Goal: Task Accomplishment & Management: Use online tool/utility

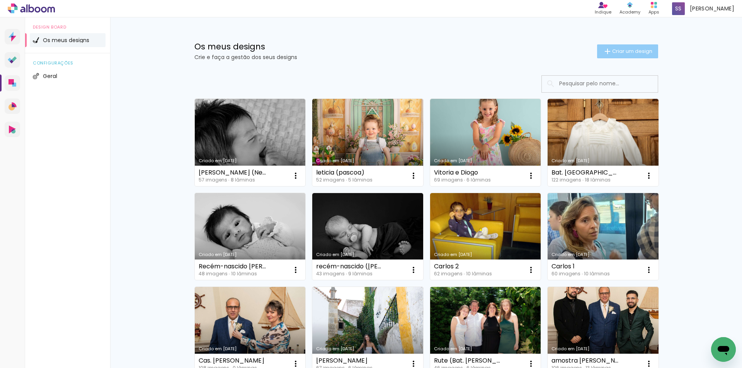
click at [626, 51] on span "Criar um design" at bounding box center [632, 51] width 40 height 5
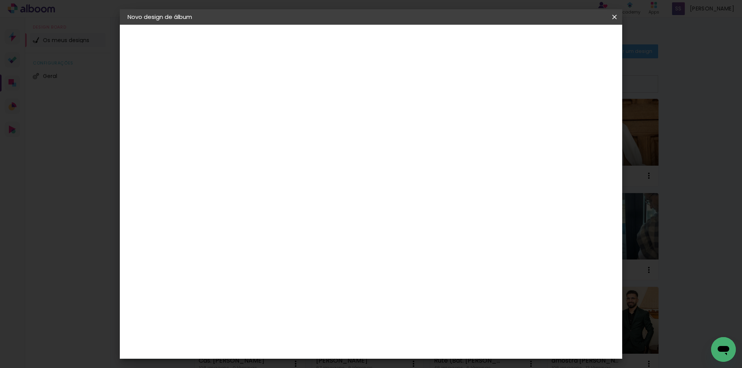
click at [254, 103] on input at bounding box center [254, 104] width 0 height 12
type input "[PERSON_NAME] e [PERSON_NAME]"
type paper-input "[PERSON_NAME] e [PERSON_NAME]"
click at [0, 0] on slot "Avançar" at bounding box center [0, 0] width 0 height 0
click at [299, 179] on paper-item "DreambooksPro" at bounding box center [266, 174] width 68 height 17
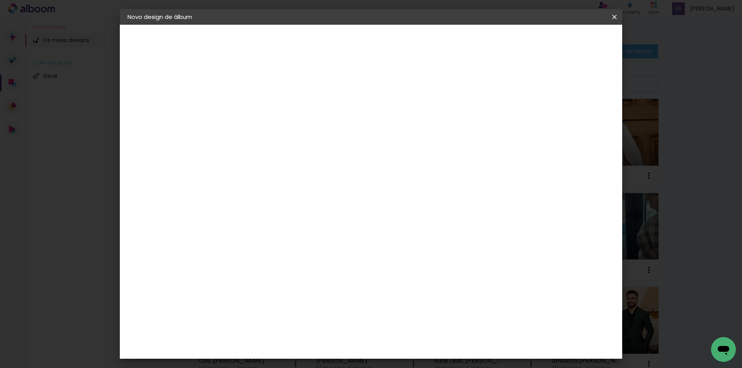
click at [0, 0] on slot "Avançar" at bounding box center [0, 0] width 0 height 0
click at [284, 129] on input "text" at bounding box center [269, 135] width 30 height 12
click at [390, 126] on paper-item "Álbum" at bounding box center [421, 128] width 155 height 15
type input "Álbum"
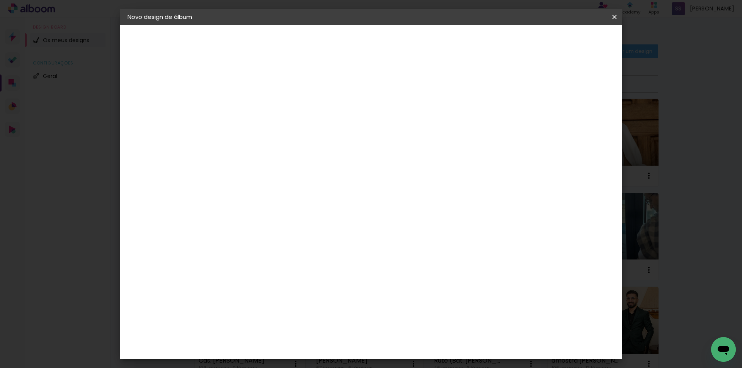
click at [306, 289] on span "25 × 25" at bounding box center [288, 297] width 36 height 16
click at [0, 0] on slot "Avançar" at bounding box center [0, 0] width 0 height 0
click at [518, 83] on div at bounding box center [514, 83] width 7 height 7
type paper-checkbox "on"
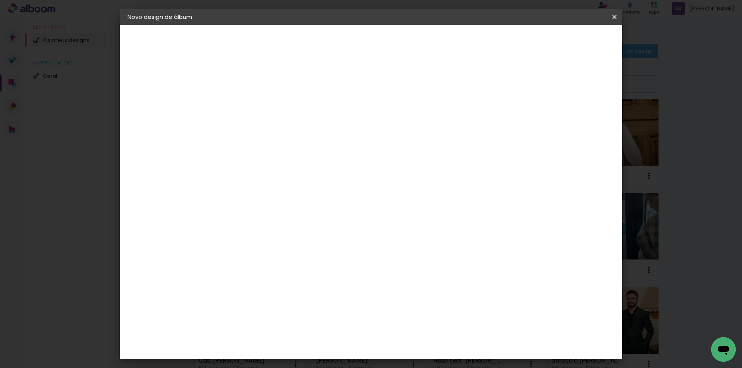
click at [566, 40] on span "Iniciar design" at bounding box center [548, 40] width 35 height 5
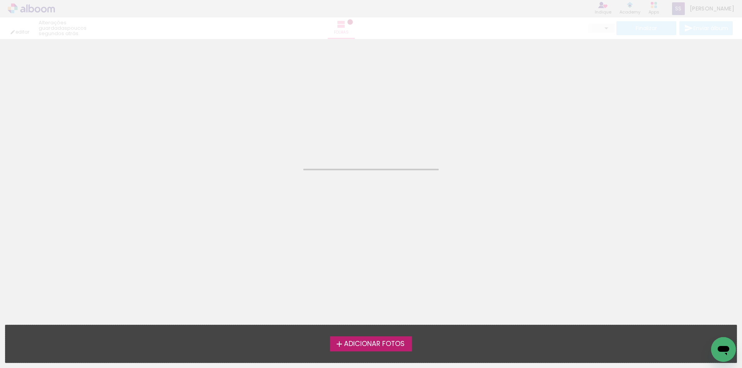
click at [353, 341] on span "Adicionar Fotos" at bounding box center [374, 344] width 61 height 7
click at [0, 0] on input "file" at bounding box center [0, 0] width 0 height 0
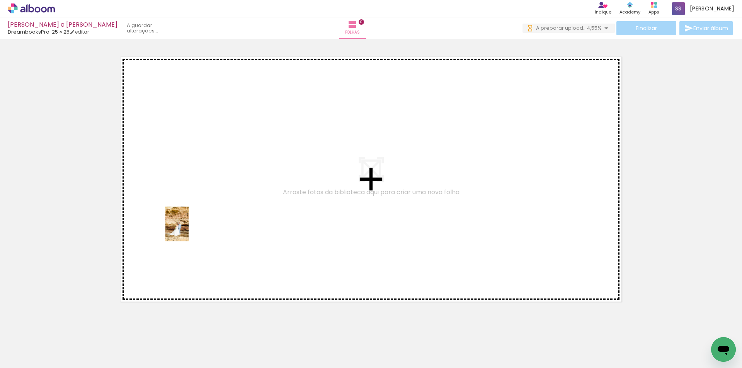
drag, startPoint x: 88, startPoint y: 346, endPoint x: 189, endPoint y: 230, distance: 153.1
click at [189, 230] on quentale-workspace at bounding box center [371, 184] width 742 height 368
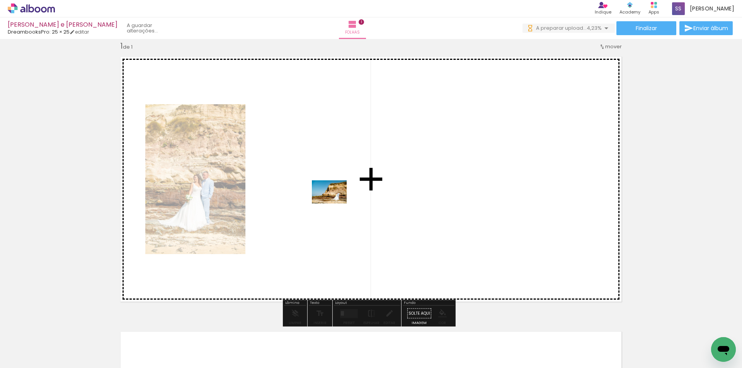
drag, startPoint x: 219, startPoint y: 346, endPoint x: 335, endPoint y: 204, distance: 183.7
click at [335, 204] on quentale-workspace at bounding box center [371, 184] width 742 height 368
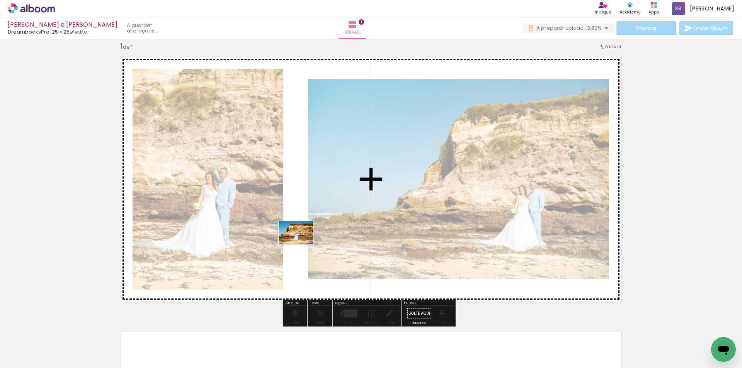
drag, startPoint x: 168, startPoint y: 345, endPoint x: 301, endPoint y: 245, distance: 166.3
click at [301, 245] on quentale-workspace at bounding box center [371, 184] width 742 height 368
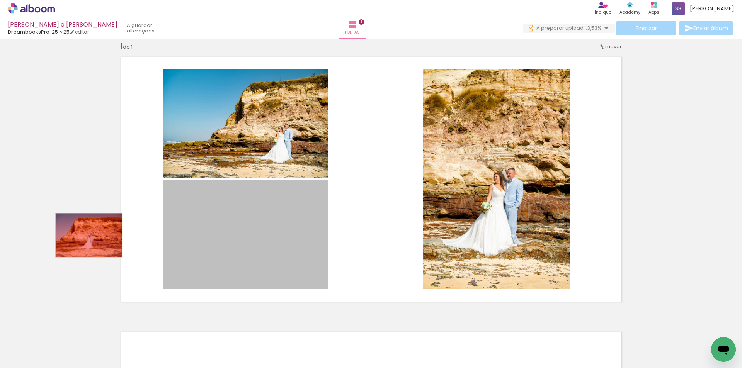
drag, startPoint x: 282, startPoint y: 245, endPoint x: 82, endPoint y: 234, distance: 200.0
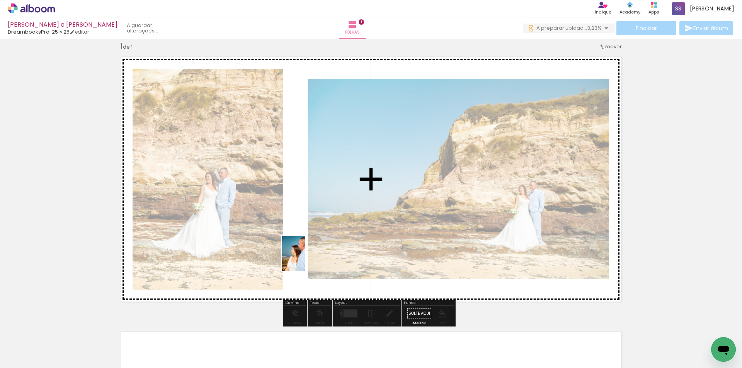
drag, startPoint x: 258, startPoint y: 352, endPoint x: 305, endPoint y: 259, distance: 103.8
click at [305, 259] on quentale-workspace at bounding box center [371, 184] width 742 height 368
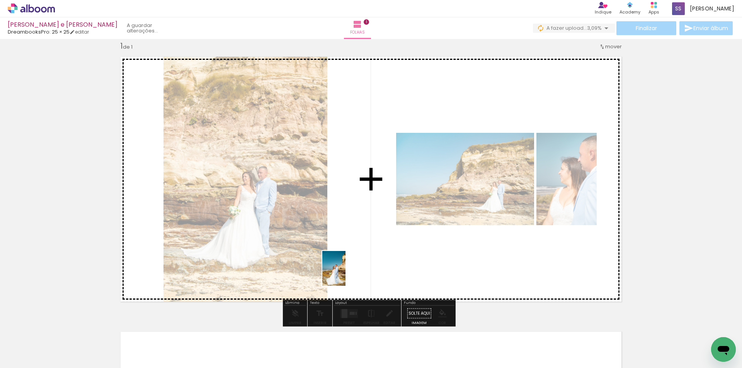
drag, startPoint x: 302, startPoint y: 348, endPoint x: 345, endPoint y: 274, distance: 85.9
click at [345, 274] on quentale-workspace at bounding box center [371, 184] width 742 height 368
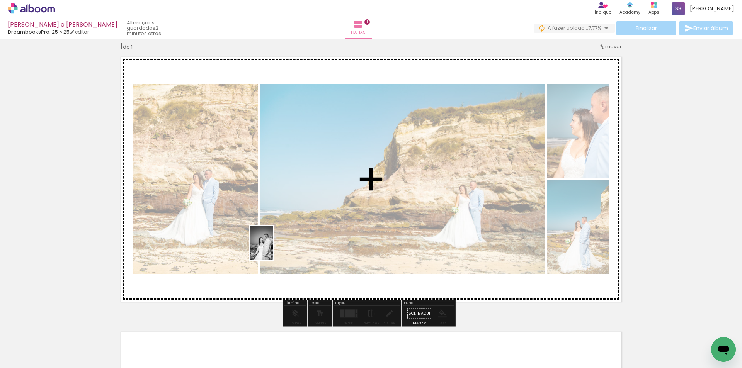
drag, startPoint x: 343, startPoint y: 350, endPoint x: 273, endPoint y: 249, distance: 123.6
click at [273, 249] on quentale-workspace at bounding box center [371, 184] width 742 height 368
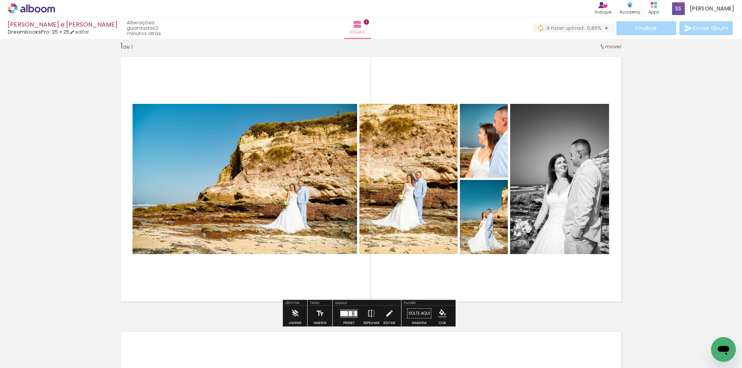
click at [353, 311] on div at bounding box center [353, 312] width 1 height 2
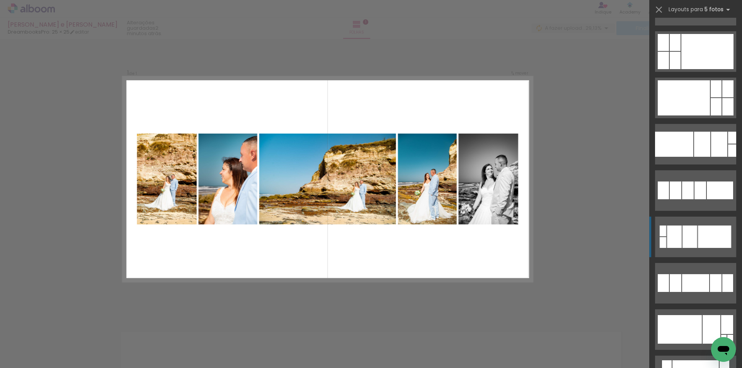
scroll to position [1004, 0]
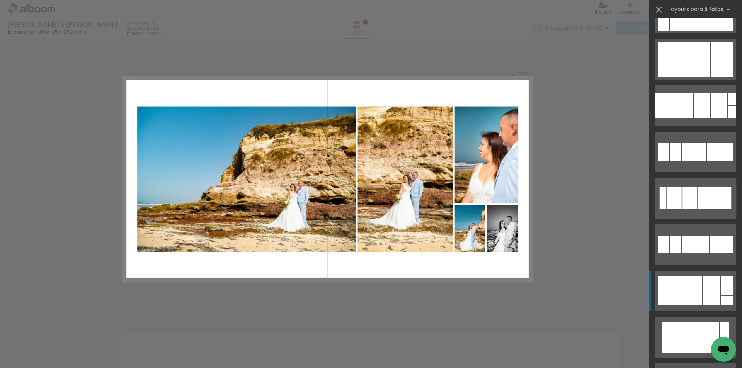
click at [683, 77] on div at bounding box center [683, 59] width 52 height 35
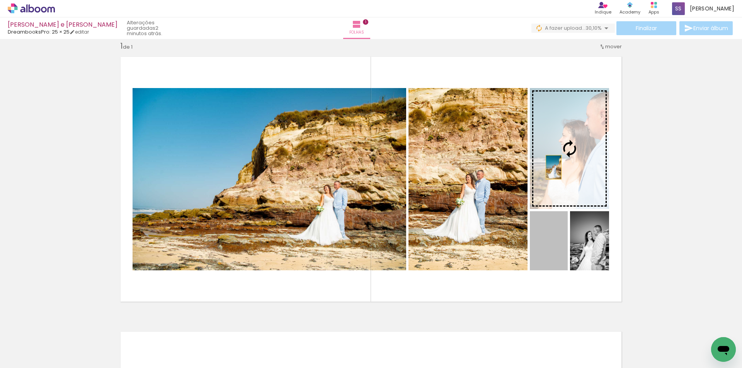
drag, startPoint x: 555, startPoint y: 264, endPoint x: 550, endPoint y: 167, distance: 97.1
click at [0, 0] on slot at bounding box center [0, 0] width 0 height 0
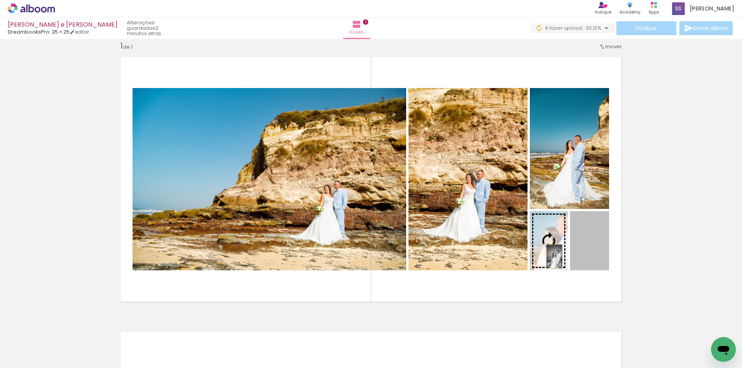
drag, startPoint x: 587, startPoint y: 258, endPoint x: 551, endPoint y: 257, distance: 35.6
click at [0, 0] on slot at bounding box center [0, 0] width 0 height 0
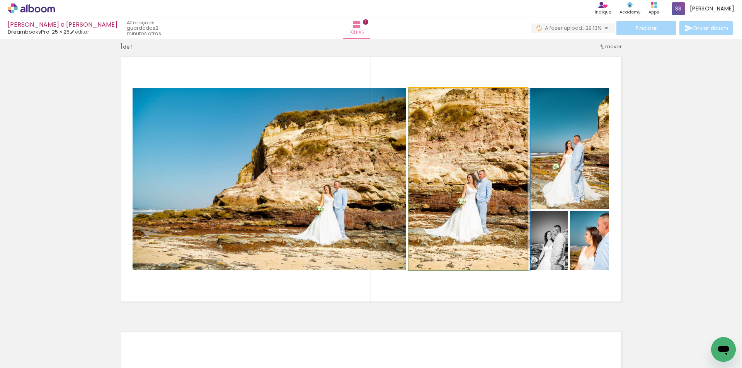
drag, startPoint x: 482, startPoint y: 235, endPoint x: 488, endPoint y: 233, distance: 6.8
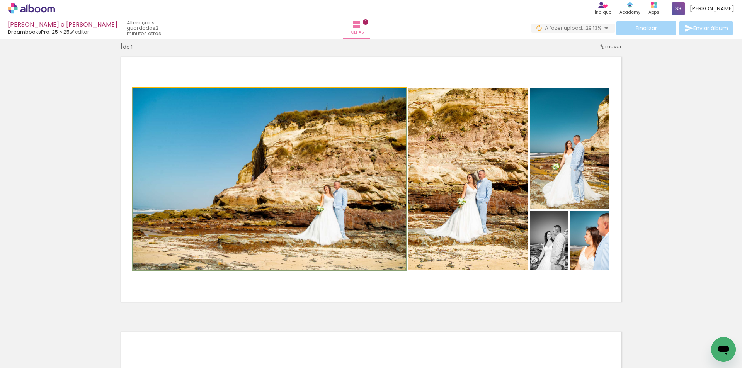
drag, startPoint x: 313, startPoint y: 242, endPoint x: 317, endPoint y: 245, distance: 4.7
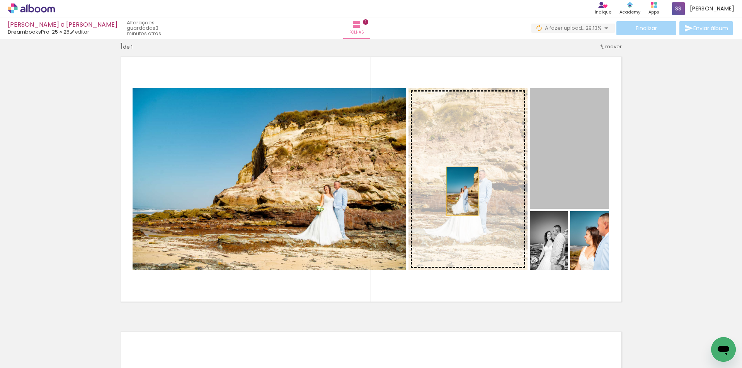
drag, startPoint x: 561, startPoint y: 188, endPoint x: 459, endPoint y: 191, distance: 101.7
click at [0, 0] on slot at bounding box center [0, 0] width 0 height 0
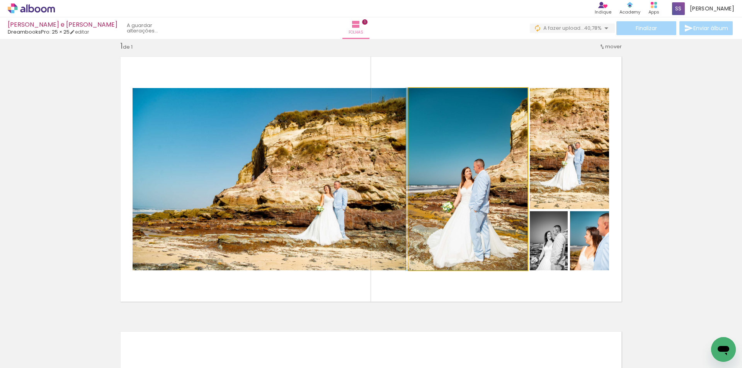
drag, startPoint x: 476, startPoint y: 221, endPoint x: 475, endPoint y: 213, distance: 8.2
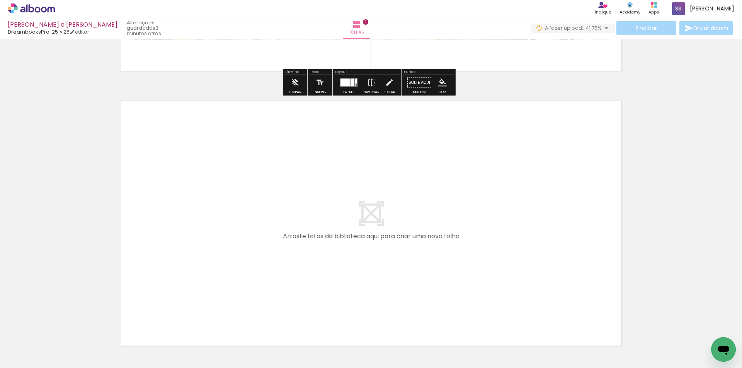
scroll to position [242, 0]
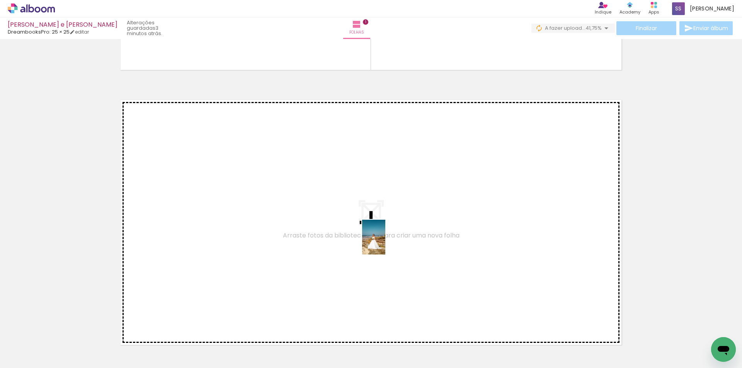
drag, startPoint x: 426, startPoint y: 347, endPoint x: 385, endPoint y: 243, distance: 111.8
click at [385, 243] on quentale-workspace at bounding box center [371, 184] width 742 height 368
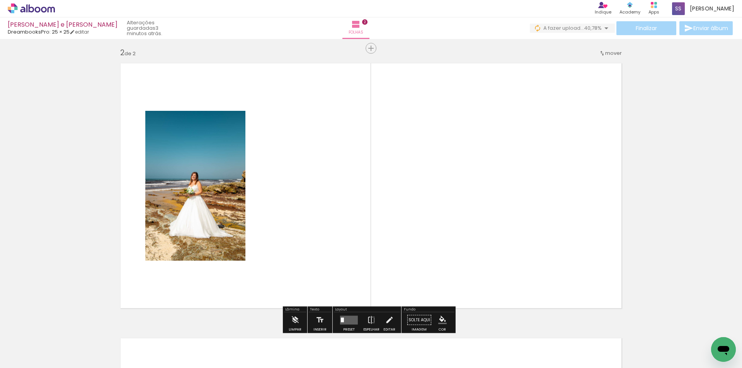
scroll to position [285, 0]
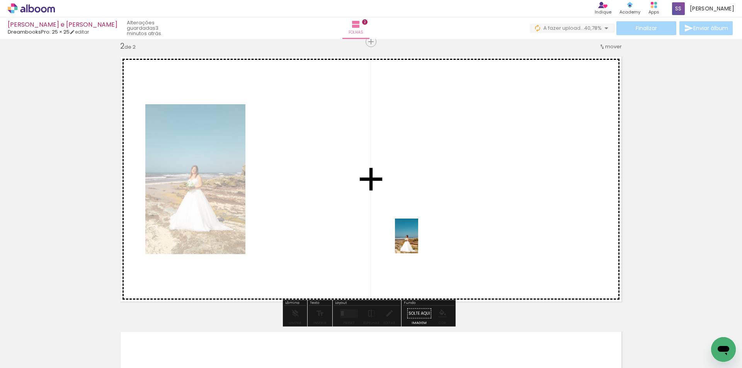
drag, startPoint x: 459, startPoint y: 306, endPoint x: 418, endPoint y: 242, distance: 75.8
click at [418, 242] on quentale-workspace at bounding box center [371, 184] width 742 height 368
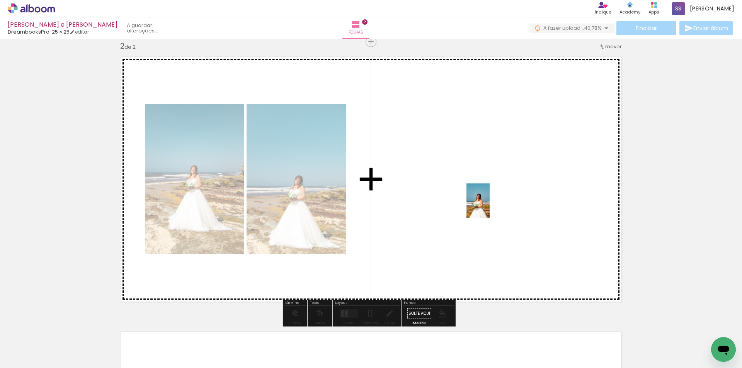
drag, startPoint x: 530, startPoint y: 352, endPoint x: 489, endPoint y: 207, distance: 150.3
click at [489, 207] on quentale-workspace at bounding box center [371, 184] width 742 height 368
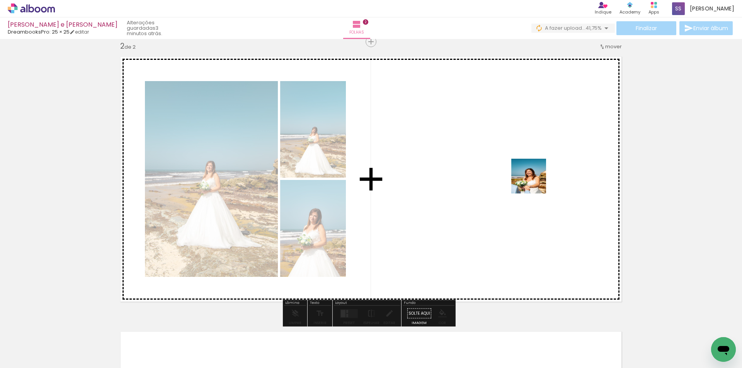
drag, startPoint x: 600, startPoint y: 352, endPoint x: 534, endPoint y: 180, distance: 183.9
click at [534, 180] on quentale-workspace at bounding box center [371, 184] width 742 height 368
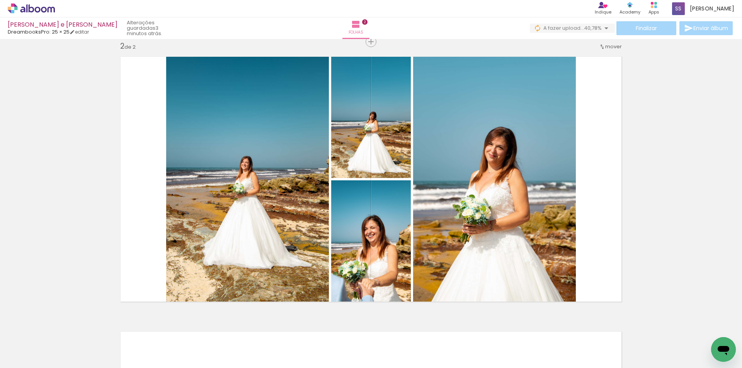
scroll to position [0, 354]
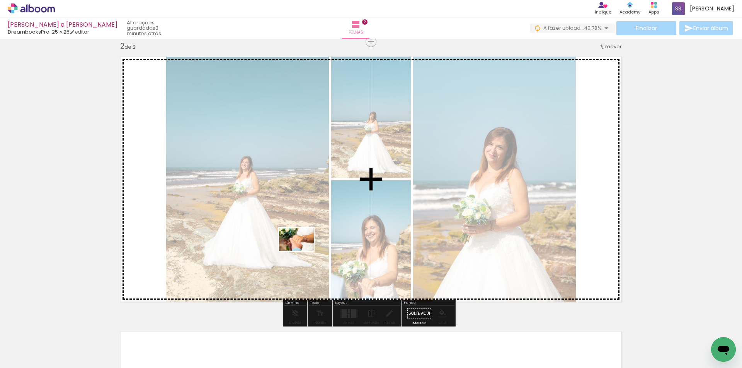
drag, startPoint x: 286, startPoint y: 348, endPoint x: 302, endPoint y: 251, distance: 98.2
click at [302, 251] on quentale-workspace at bounding box center [371, 184] width 742 height 368
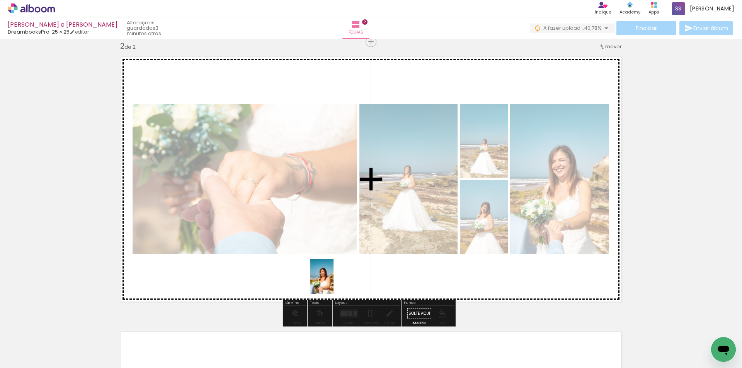
drag, startPoint x: 331, startPoint y: 350, endPoint x: 333, endPoint y: 282, distance: 68.0
click at [333, 282] on quentale-workspace at bounding box center [371, 184] width 742 height 368
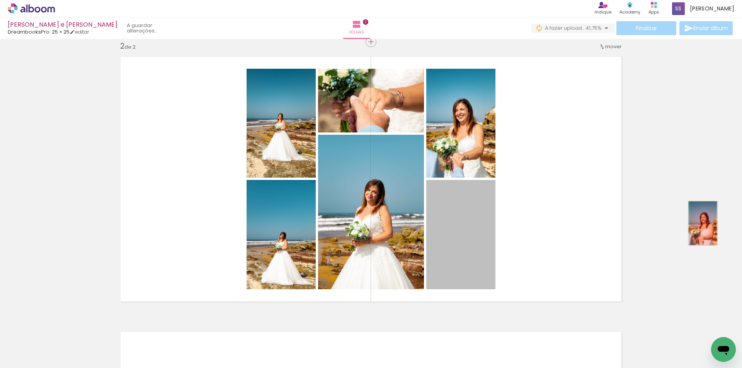
drag, startPoint x: 461, startPoint y: 265, endPoint x: 700, endPoint y: 223, distance: 242.4
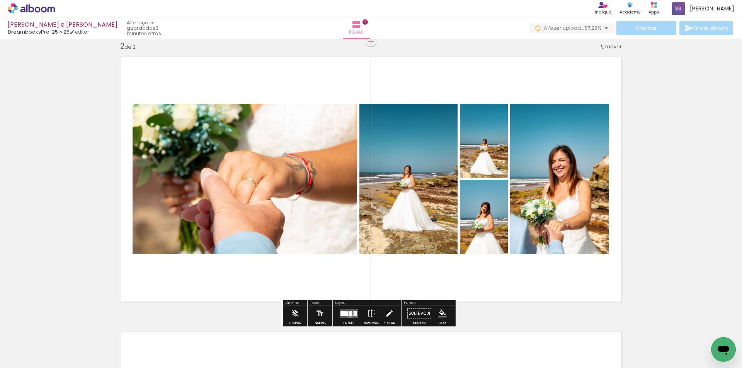
click at [348, 314] on div at bounding box center [349, 313] width 3 height 5
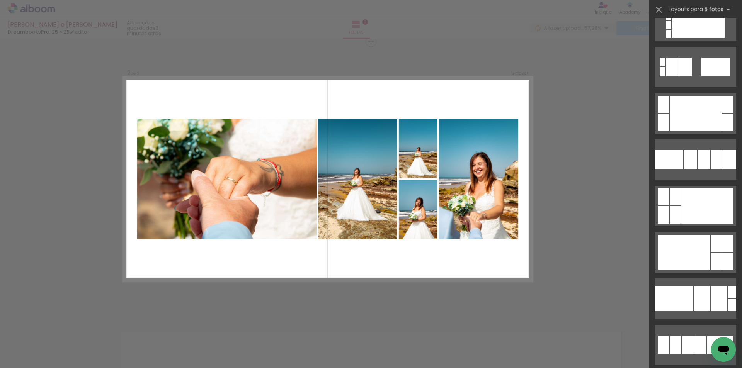
scroll to position [0, 0]
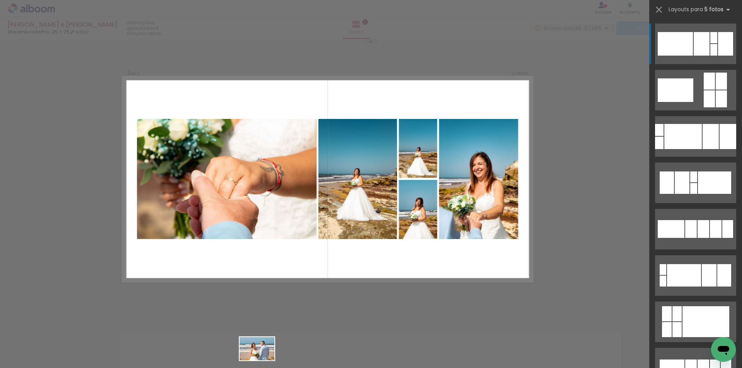
drag, startPoint x: 258, startPoint y: 360, endPoint x: 263, endPoint y: 360, distance: 4.2
click at [263, 360] on quentale-thumb at bounding box center [244, 342] width 43 height 44
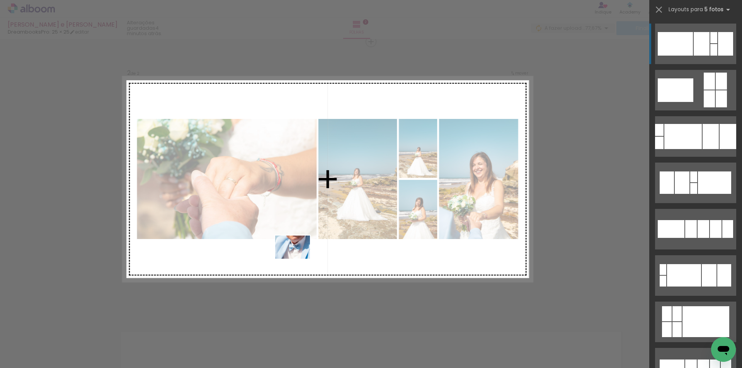
drag, startPoint x: 311, startPoint y: 348, endPoint x: 348, endPoint y: 347, distance: 37.1
click at [299, 259] on quentale-workspace at bounding box center [371, 184] width 742 height 368
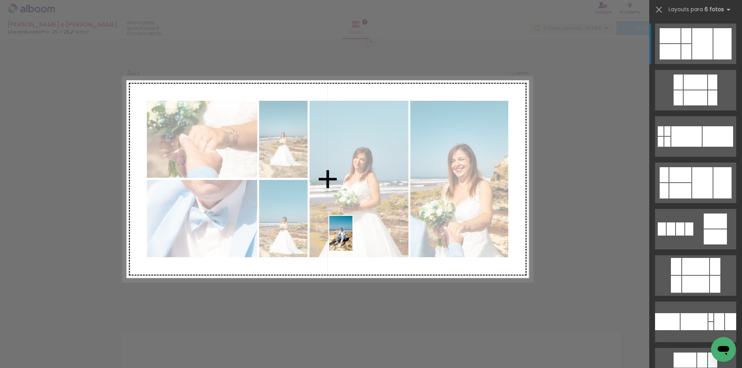
drag, startPoint x: 349, startPoint y: 348, endPoint x: 352, endPoint y: 235, distance: 112.5
click at [352, 235] on quentale-workspace at bounding box center [371, 184] width 742 height 368
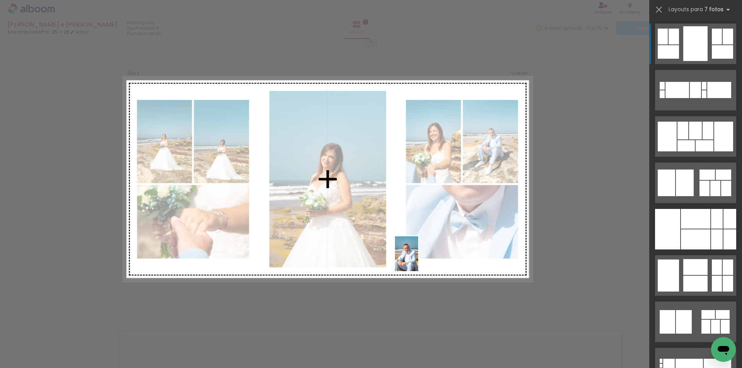
drag, startPoint x: 431, startPoint y: 349, endPoint x: 418, endPoint y: 260, distance: 90.5
click at [418, 260] on quentale-workspace at bounding box center [371, 184] width 742 height 368
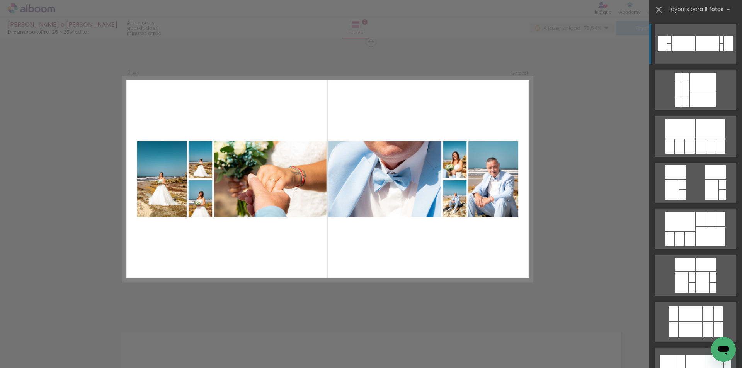
scroll to position [0, 2218]
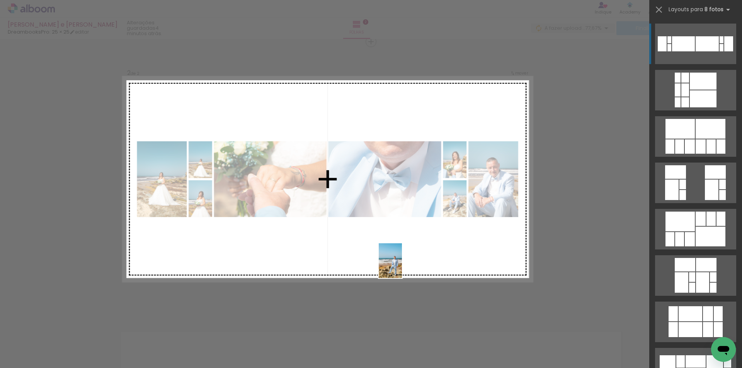
drag, startPoint x: 418, startPoint y: 352, endPoint x: 402, endPoint y: 262, distance: 91.1
click at [402, 262] on quentale-workspace at bounding box center [371, 184] width 742 height 368
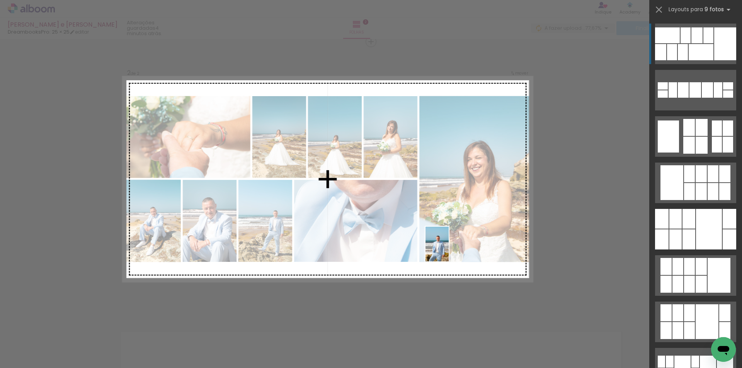
drag, startPoint x: 465, startPoint y: 348, endPoint x: 449, endPoint y: 250, distance: 99.1
click at [449, 250] on quentale-workspace at bounding box center [371, 184] width 742 height 368
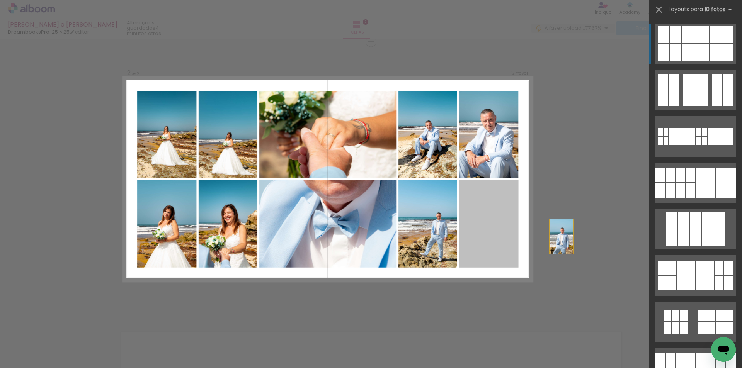
drag, startPoint x: 484, startPoint y: 242, endPoint x: 577, endPoint y: 239, distance: 92.8
click at [577, 239] on div "Inserir folha 1 de 2 Inserir folha 2 de 2 Confirmar Cancelar" at bounding box center [371, 176] width 742 height 844
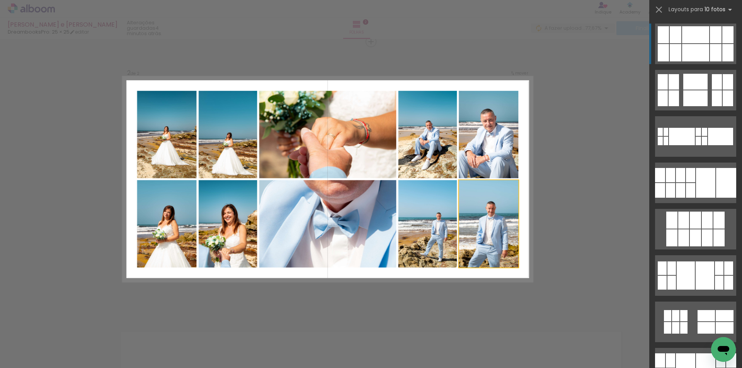
drag, startPoint x: 505, startPoint y: 245, endPoint x: 578, endPoint y: 234, distance: 73.5
click at [578, 234] on div "Inserir folha 1 de 2 Inserir folha 2 de 2 Confirmar Cancelar" at bounding box center [371, 176] width 742 height 844
click at [565, 260] on div "Confirmar Cancelar" at bounding box center [371, 176] width 742 height 844
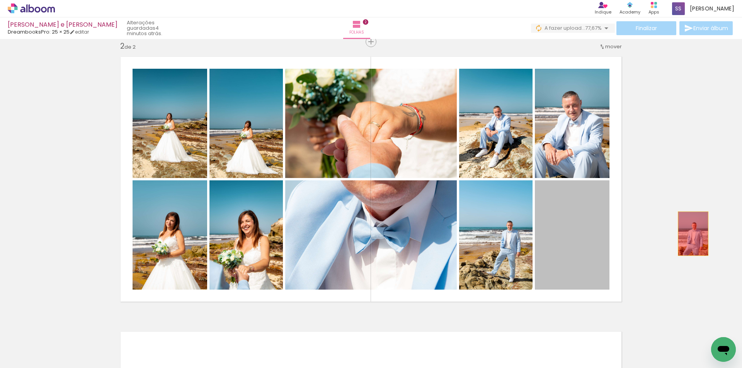
drag, startPoint x: 566, startPoint y: 253, endPoint x: 640, endPoint y: 253, distance: 74.2
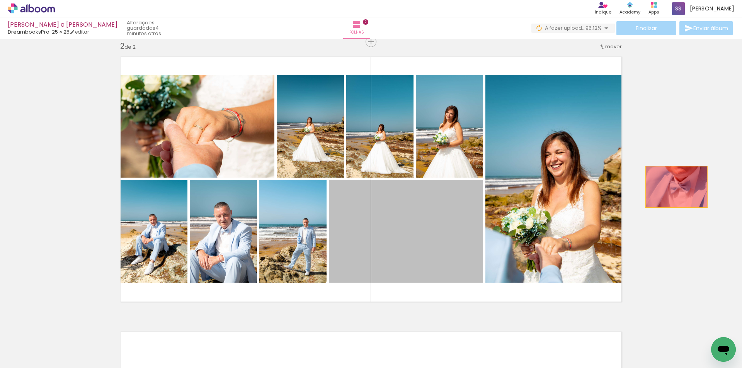
drag, startPoint x: 449, startPoint y: 229, endPoint x: 673, endPoint y: 187, distance: 227.9
click at [673, 187] on div "Inserir folha 1 de 2 Inserir folha 2 de 2" at bounding box center [371, 170] width 742 height 826
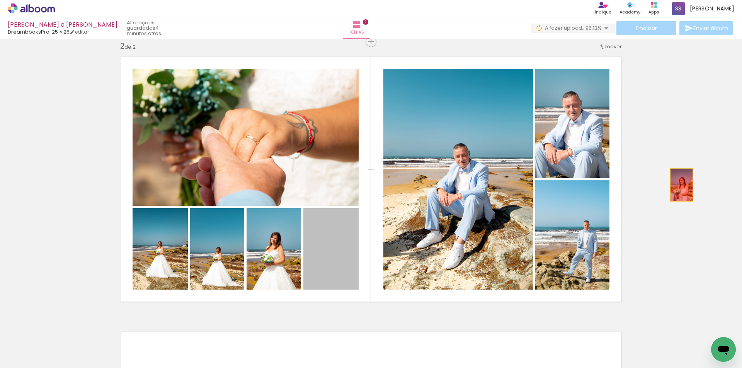
drag, startPoint x: 333, startPoint y: 255, endPoint x: 678, endPoint y: 185, distance: 352.7
click at [678, 185] on div "Inserir folha 1 de 2 Inserir folha 2 de 2" at bounding box center [371, 170] width 742 height 826
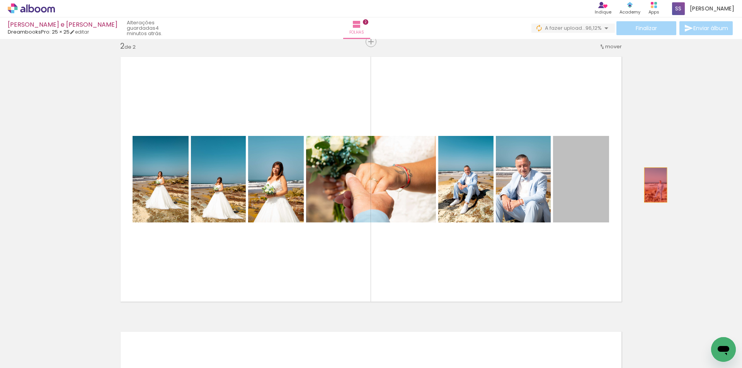
drag, startPoint x: 583, startPoint y: 192, endPoint x: 660, endPoint y: 184, distance: 76.9
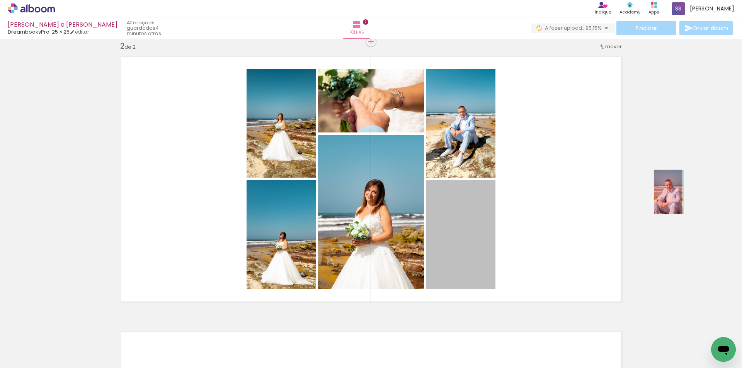
drag, startPoint x: 469, startPoint y: 228, endPoint x: 665, endPoint y: 192, distance: 199.6
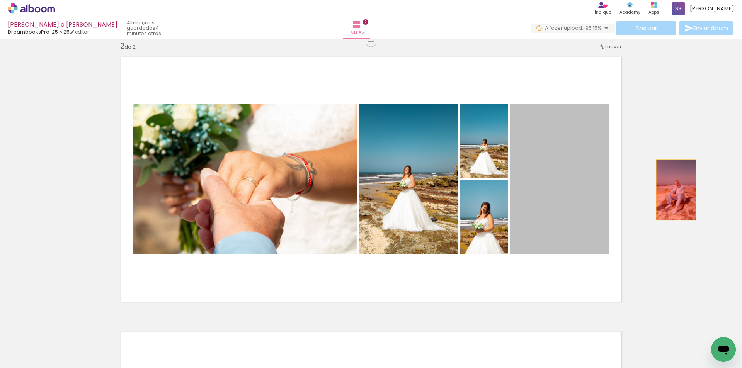
drag, startPoint x: 572, startPoint y: 207, endPoint x: 673, endPoint y: 190, distance: 102.6
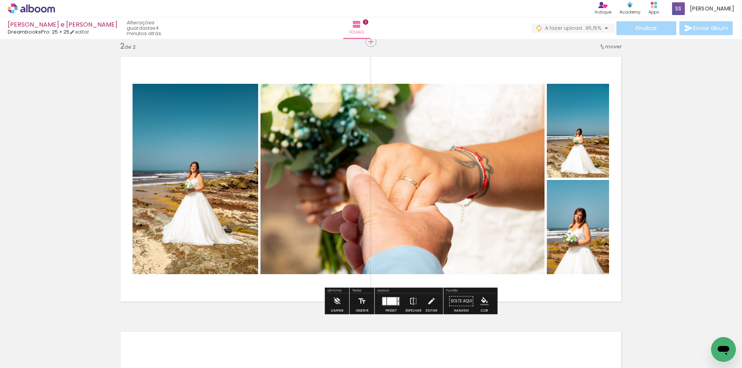
scroll to position [0, 2164]
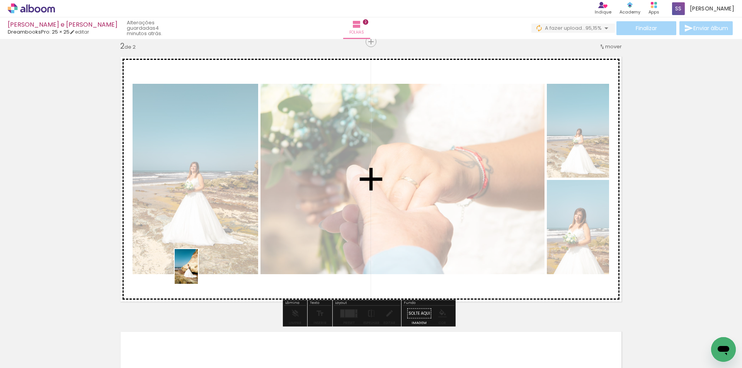
drag, startPoint x: 207, startPoint y: 347, endPoint x: 198, endPoint y: 270, distance: 77.4
click at [198, 270] on quentale-workspace at bounding box center [371, 184] width 742 height 368
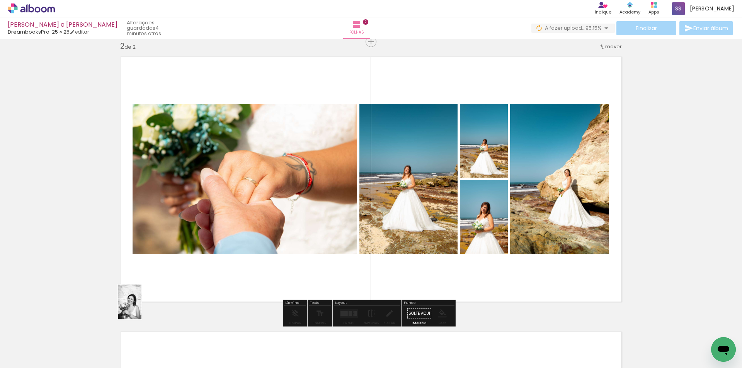
drag, startPoint x: 124, startPoint y: 353, endPoint x: 152, endPoint y: 294, distance: 65.5
click at [144, 303] on quentale-workspace at bounding box center [371, 184] width 742 height 368
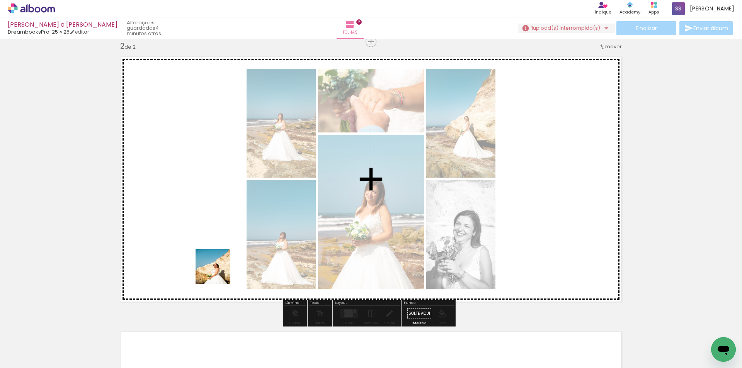
drag, startPoint x: 248, startPoint y: 351, endPoint x: 214, endPoint y: 260, distance: 96.9
click at [214, 260] on quentale-workspace at bounding box center [371, 184] width 742 height 368
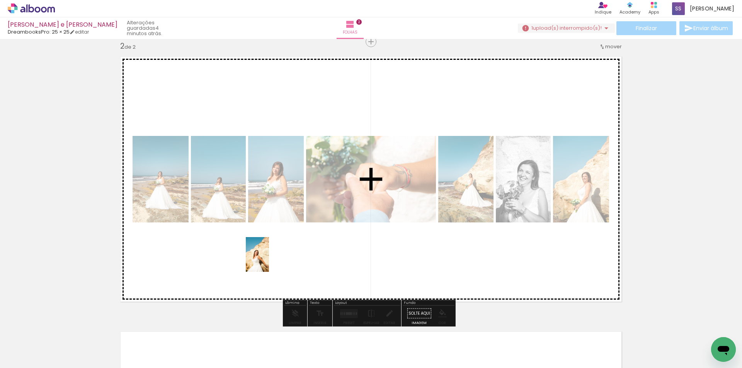
drag, startPoint x: 297, startPoint y: 347, endPoint x: 269, endPoint y: 260, distance: 90.5
click at [269, 260] on quentale-workspace at bounding box center [371, 184] width 742 height 368
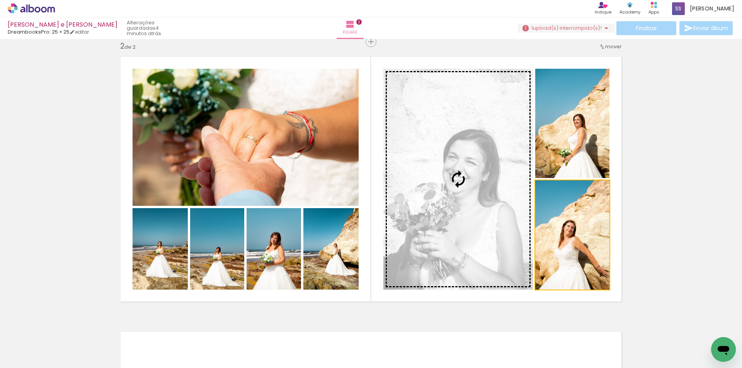
drag, startPoint x: 574, startPoint y: 268, endPoint x: 488, endPoint y: 233, distance: 92.5
click at [0, 0] on slot at bounding box center [0, 0] width 0 height 0
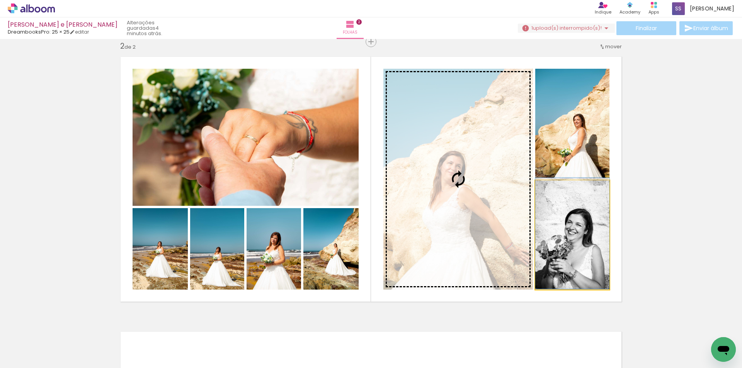
drag, startPoint x: 488, startPoint y: 233, endPoint x: 473, endPoint y: 223, distance: 18.1
click at [0, 0] on slot at bounding box center [0, 0] width 0 height 0
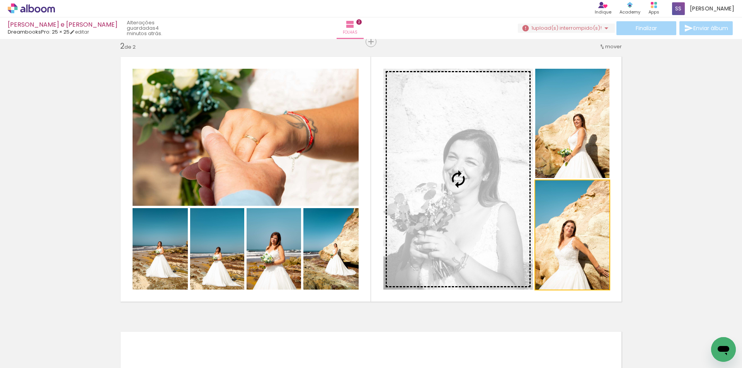
drag, startPoint x: 549, startPoint y: 272, endPoint x: 435, endPoint y: 234, distance: 120.1
click at [0, 0] on slot at bounding box center [0, 0] width 0 height 0
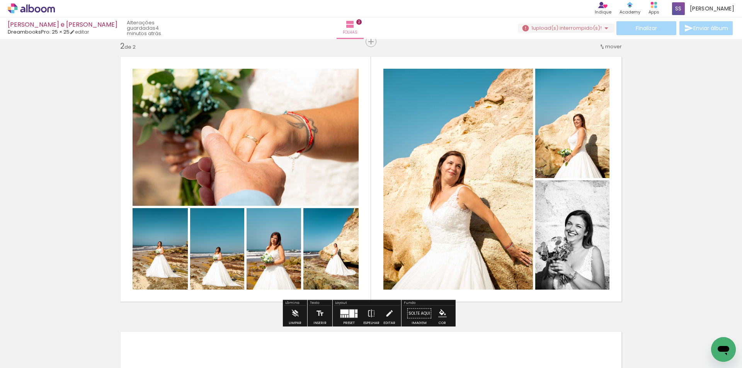
click at [640, 190] on div "Inserir folha 1 de 2 Inserir folha 2 de 2" at bounding box center [371, 170] width 742 height 826
click at [346, 311] on div at bounding box center [344, 311] width 8 height 5
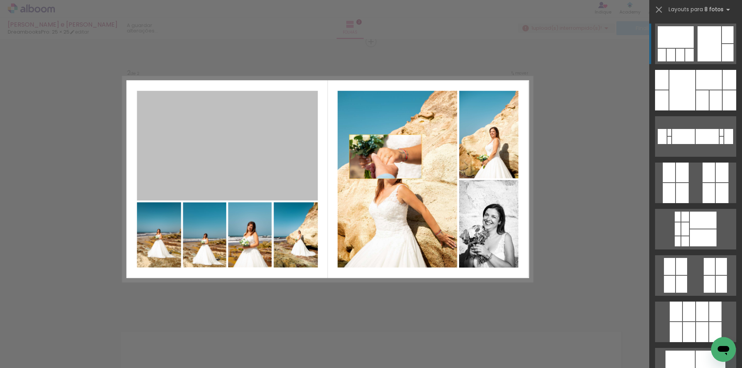
drag, startPoint x: 576, startPoint y: 142, endPoint x: 590, endPoint y: 141, distance: 14.3
click at [590, 141] on div "Inserir folha 1 de 2 Inserir folha 2 de 2 Confirmar Cancelar" at bounding box center [371, 176] width 742 height 844
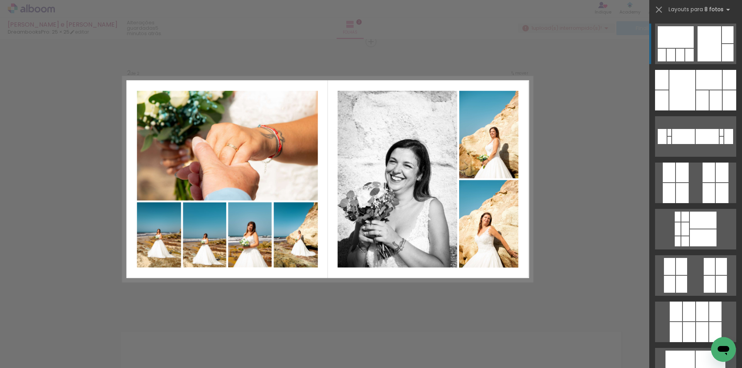
click at [591, 140] on div "Confirmar Cancelar" at bounding box center [371, 176] width 742 height 844
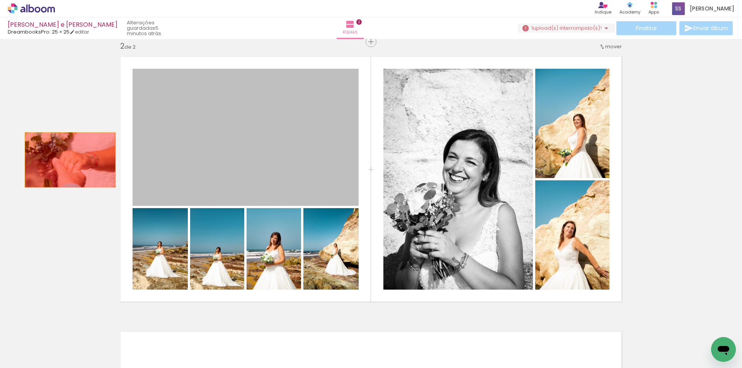
drag, startPoint x: 296, startPoint y: 156, endPoint x: 65, endPoint y: 159, distance: 231.0
click at [65, 159] on div "Inserir folha 1 de 2 Inserir folha 2 de 2" at bounding box center [371, 170] width 742 height 826
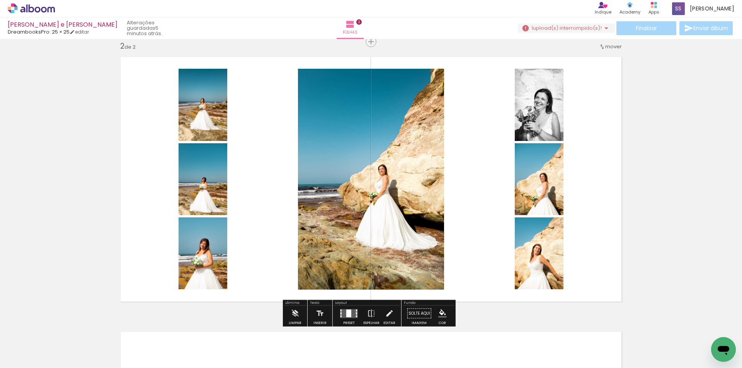
click at [344, 308] on div at bounding box center [348, 313] width 21 height 15
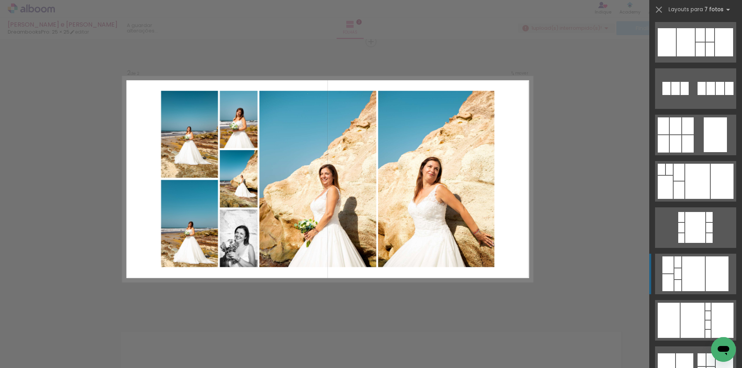
scroll to position [77, 0]
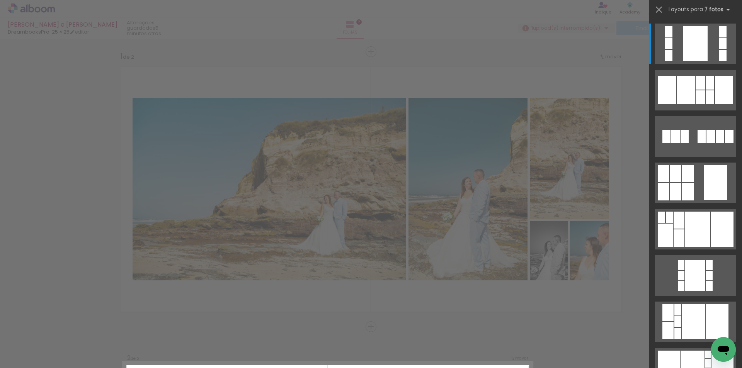
scroll to position [0, 2164]
